Goal: Task Accomplishment & Management: Manage account settings

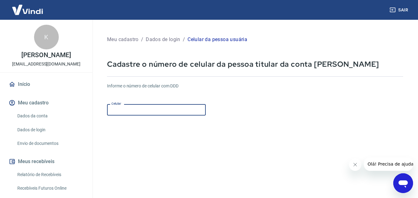
click at [142, 109] on input "Celular" at bounding box center [156, 109] width 99 height 11
click at [125, 110] on input "[PHONE_NUMBER]" at bounding box center [156, 109] width 99 height 11
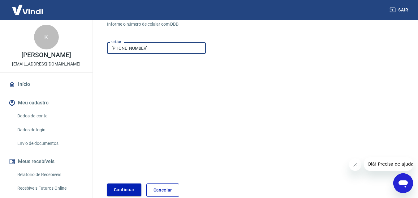
type input "[PHONE_NUMBER]"
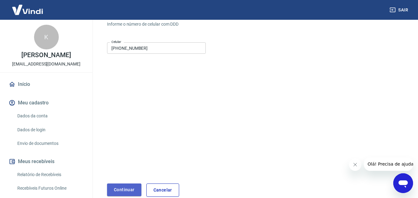
click at [127, 190] on button "Continuar" at bounding box center [124, 190] width 34 height 13
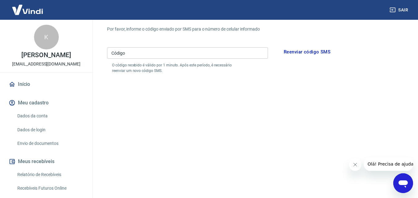
click at [129, 54] on input "Código" at bounding box center [187, 52] width 161 height 11
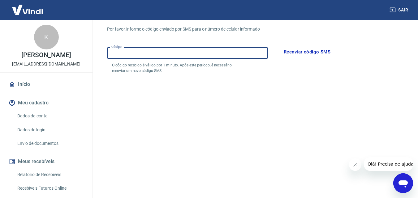
click at [125, 54] on input "Código" at bounding box center [187, 52] width 161 height 11
click at [136, 54] on input "Código" at bounding box center [187, 52] width 161 height 11
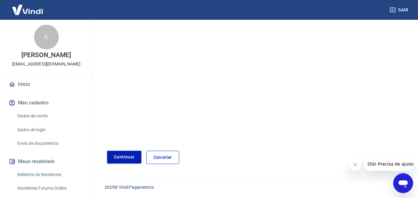
type input "942279"
click at [130, 156] on button "Continuar" at bounding box center [124, 157] width 34 height 13
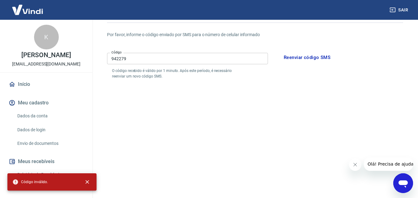
scroll to position [0, 0]
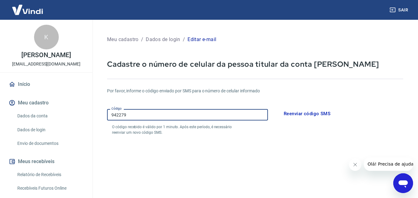
drag, startPoint x: 131, startPoint y: 115, endPoint x: 106, endPoint y: 117, distance: 24.8
click at [106, 117] on div "Meu cadastro / Dados de login / Editar e-mail Cadastre o número de celular da p…" at bounding box center [255, 158] width 311 height 263
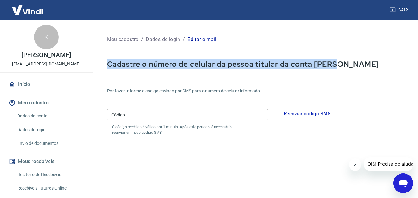
drag, startPoint x: 107, startPoint y: 64, endPoint x: 337, endPoint y: 68, distance: 230.3
click at [337, 68] on p "Cadastre o número de celular da pessoa titular da conta [PERSON_NAME]" at bounding box center [255, 64] width 296 height 10
copy p "Cadastre o número de celular da pessoa titular da conta [PERSON_NAME]"
click at [41, 116] on link "Dados da conta" at bounding box center [50, 116] width 70 height 13
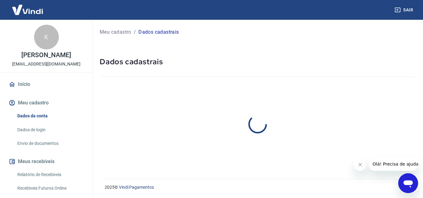
select select "SP"
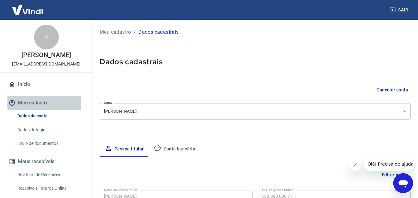
click at [40, 103] on button "Meu cadastro" at bounding box center [46, 103] width 78 height 14
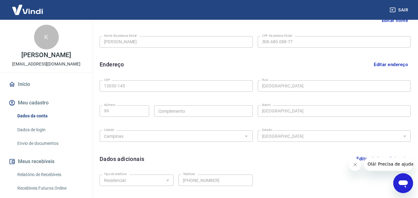
scroll to position [198, 0]
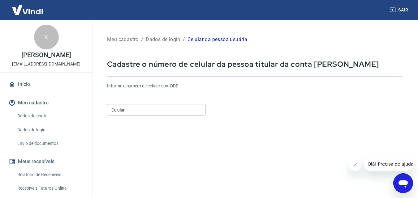
click at [143, 112] on input "Celular" at bounding box center [156, 109] width 99 height 11
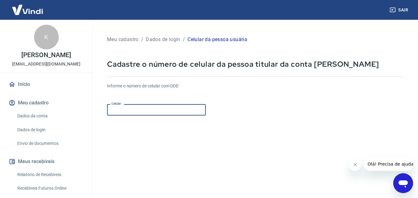
type input "[PHONE_NUMBER]"
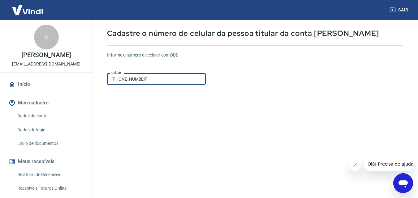
scroll to position [62, 0]
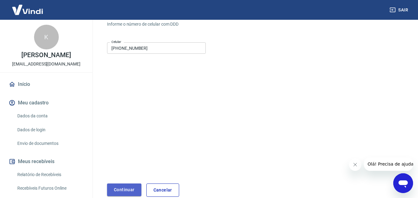
click at [120, 190] on button "Continuar" at bounding box center [124, 190] width 34 height 13
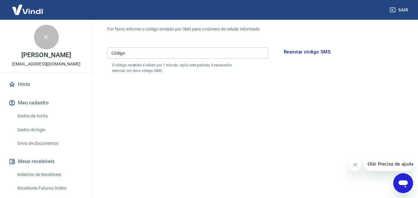
click at [136, 54] on input "Código" at bounding box center [187, 52] width 161 height 11
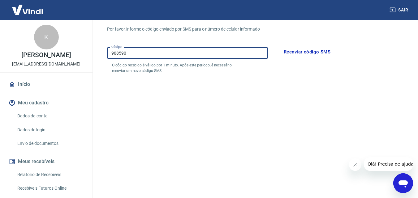
scroll to position [118, 0]
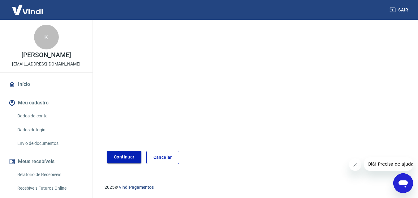
type input "908590"
click at [129, 158] on button "Continuar" at bounding box center [124, 157] width 34 height 13
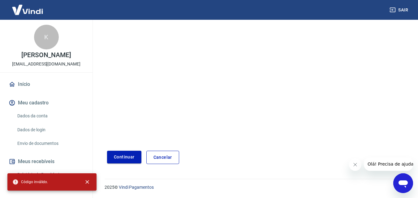
click at [127, 158] on button "Continuar" at bounding box center [124, 157] width 34 height 13
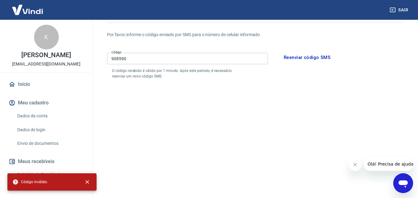
scroll to position [25, 0]
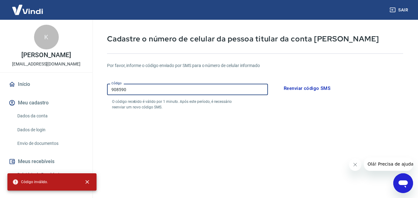
drag, startPoint x: 126, startPoint y: 89, endPoint x: 106, endPoint y: 91, distance: 20.5
click at [106, 91] on div "Meu cadastro / Dados de login / Editar e-mail Cadastre o número de celular da p…" at bounding box center [255, 133] width 311 height 263
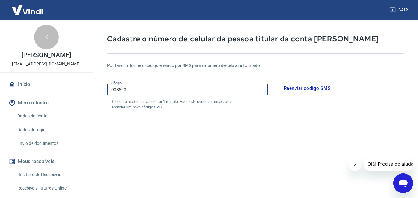
click at [310, 87] on button "Reenviar código SMS" at bounding box center [307, 88] width 54 height 13
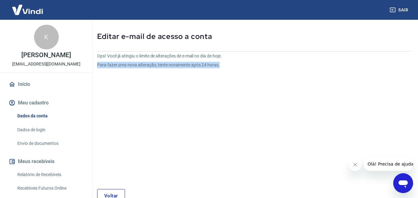
drag, startPoint x: 98, startPoint y: 65, endPoint x: 218, endPoint y: 67, distance: 119.8
click at [218, 67] on p "Para fazer uma nova alteração, tente novamente após 24 horas." at bounding box center [201, 65] width 209 height 6
click at [130, 91] on div "Ops! Você já atingiu o limite de alterações de e-mail no dia de hoje. Para faze…" at bounding box center [201, 116] width 209 height 127
drag, startPoint x: 98, startPoint y: 56, endPoint x: 212, endPoint y: 68, distance: 114.9
click at [224, 71] on div "Ops! Você já atingiu o limite de alterações de e-mail no dia de hoje. Para faze…" at bounding box center [201, 116] width 209 height 127
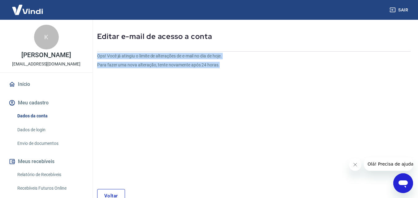
copy div "Ops! Você já atingiu o limite de alterações de e-mail no dia de hoje. Para faze…"
